Goal: Transaction & Acquisition: Obtain resource

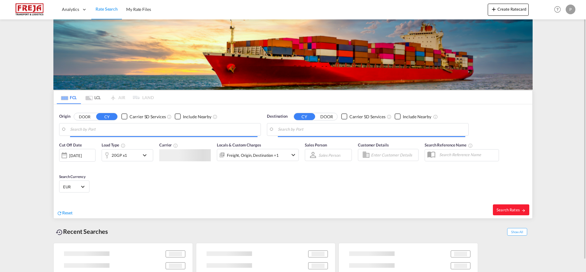
type input "Yantian Pt, CNYTN"
type input "[GEOGRAPHIC_DATA], [GEOGRAPHIC_DATA]"
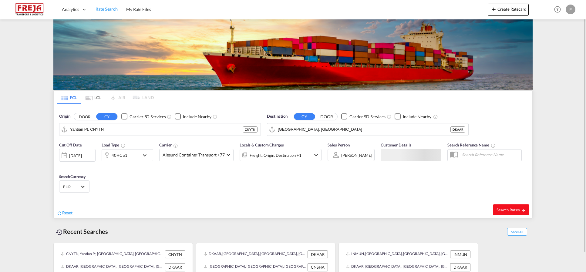
click at [497, 207] on button "Search Rates" at bounding box center [511, 210] width 36 height 11
type input "CNYTN to DKAAR / [DATE]"
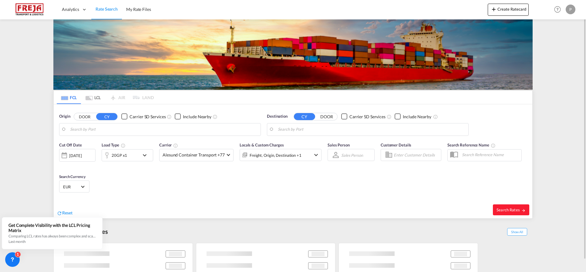
click at [134, 128] on input "Search by Port" at bounding box center [164, 129] width 188 height 9
type input "Yantian Pt, CNYTN"
type input "[GEOGRAPHIC_DATA], [GEOGRAPHIC_DATA]"
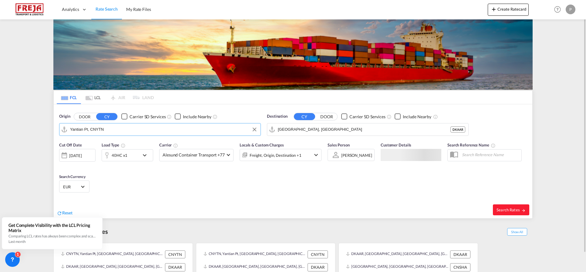
click at [132, 128] on input "Yantian Pt, CNYTN" at bounding box center [164, 129] width 188 height 9
click at [131, 144] on div "New Manga lore [GEOGRAPHIC_DATA] INNML" at bounding box center [116, 146] width 115 height 18
type input "[GEOGRAPHIC_DATA], INNML"
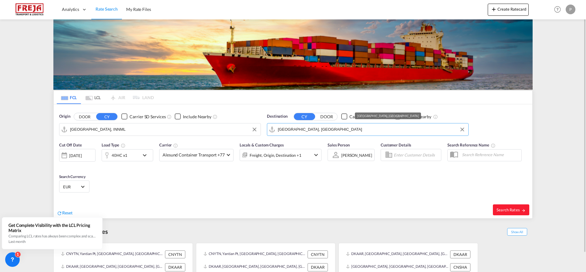
click at [317, 129] on input "[GEOGRAPHIC_DATA], [GEOGRAPHIC_DATA]" at bounding box center [372, 129] width 188 height 9
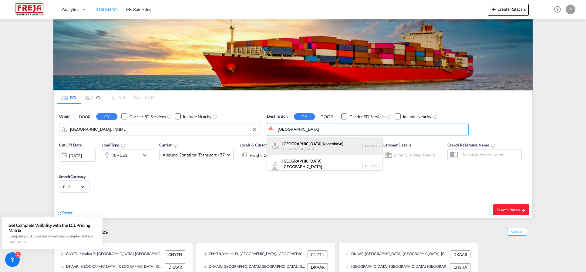
click at [309, 141] on div "[GEOGRAPHIC_DATA] ([GEOGRAPHIC_DATA]) [GEOGRAPHIC_DATA] DKCPH" at bounding box center [324, 146] width 115 height 18
type input "[GEOGRAPHIC_DATA] ([GEOGRAPHIC_DATA]), DKCPH"
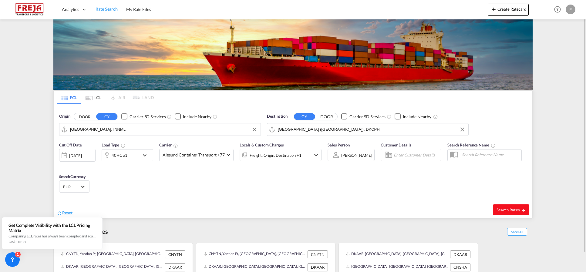
click at [513, 206] on button "Search Rates" at bounding box center [511, 210] width 36 height 11
type input "INNML to DKCPH / [DATE]"
